Goal: Information Seeking & Learning: Check status

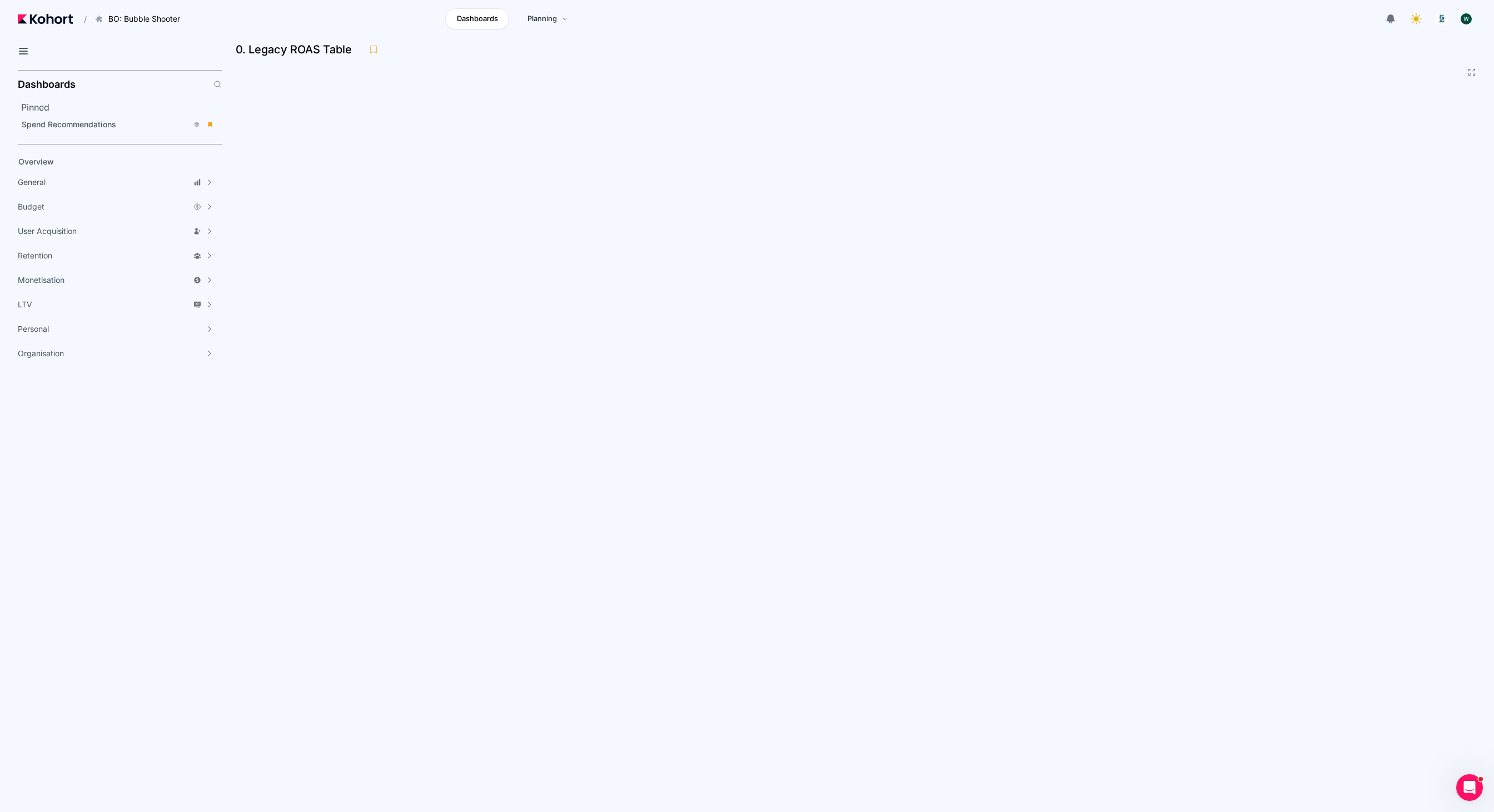
click at [435, 58] on div "0. Legacy ROAS Table" at bounding box center [858, 53] width 1245 height 23
click at [423, 49] on div "0. Legacy ROAS Table" at bounding box center [854, 49] width 1236 height 17
click at [420, 46] on div "0. Legacy ROAS Table" at bounding box center [854, 49] width 1236 height 17
click at [1238, 62] on div "0. Legacy ROAS Table" at bounding box center [858, 53] width 1245 height 23
